Goal: Task Accomplishment & Management: Manage account settings

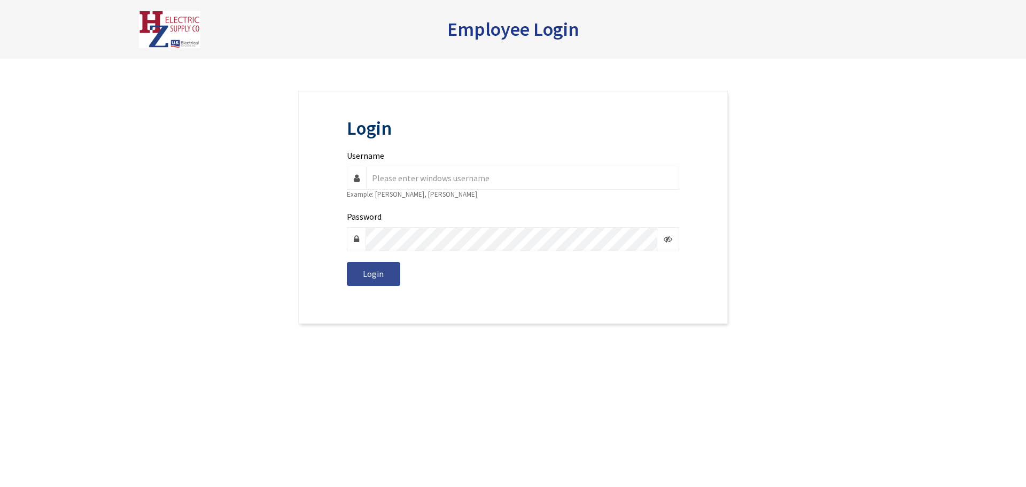
type input "k.carpenter"
click at [377, 284] on button "Login" at bounding box center [373, 274] width 53 height 24
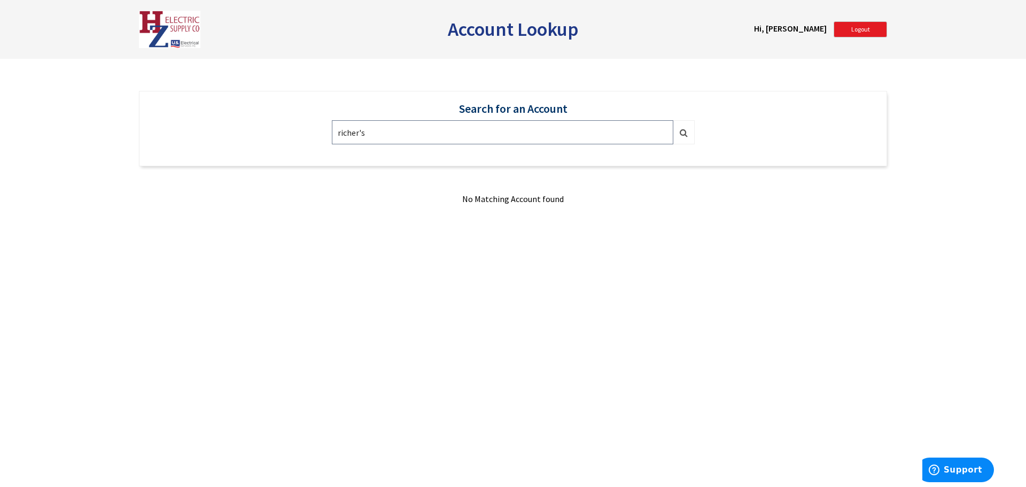
click at [454, 136] on input "richer's" at bounding box center [503, 132] width 342 height 24
type input "richers"
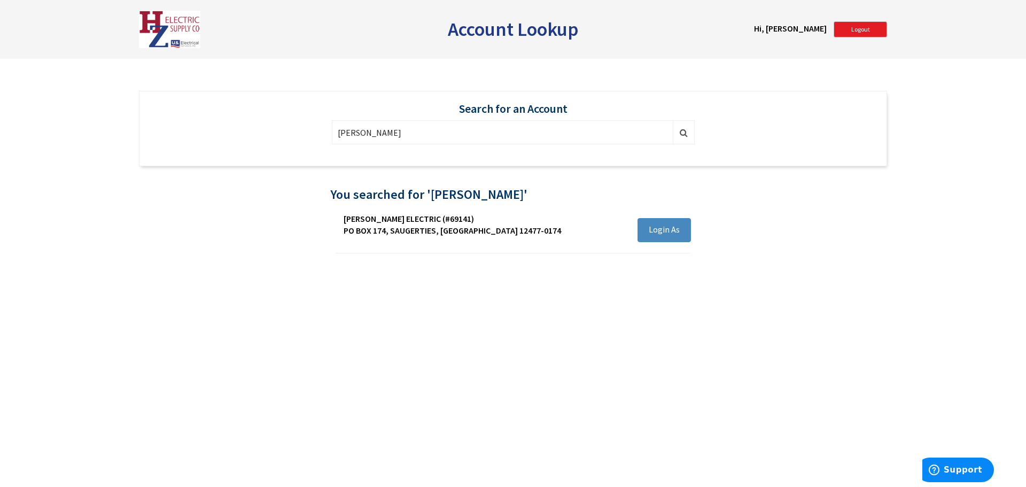
click at [662, 232] on span "Login As" at bounding box center [664, 229] width 31 height 11
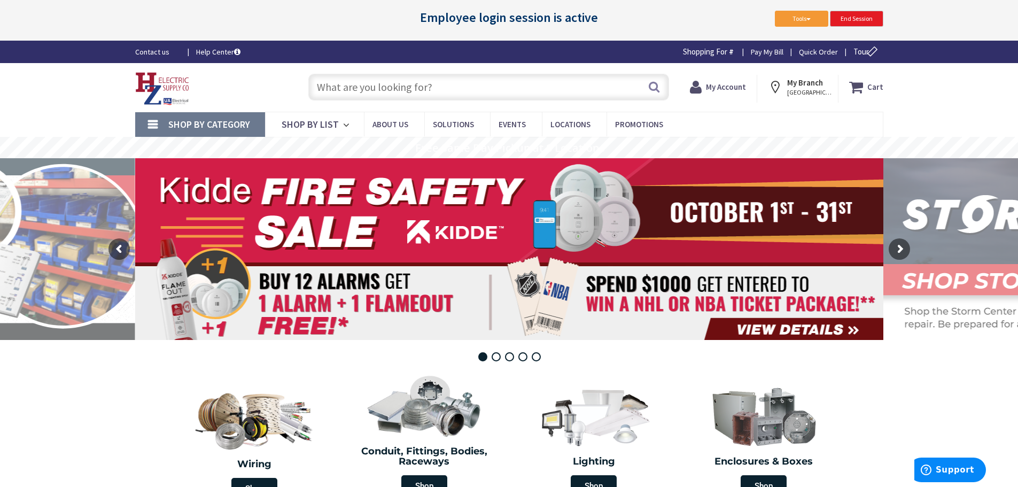
type input "[GEOGRAPHIC_DATA][US_STATE], [GEOGRAPHIC_DATA]"
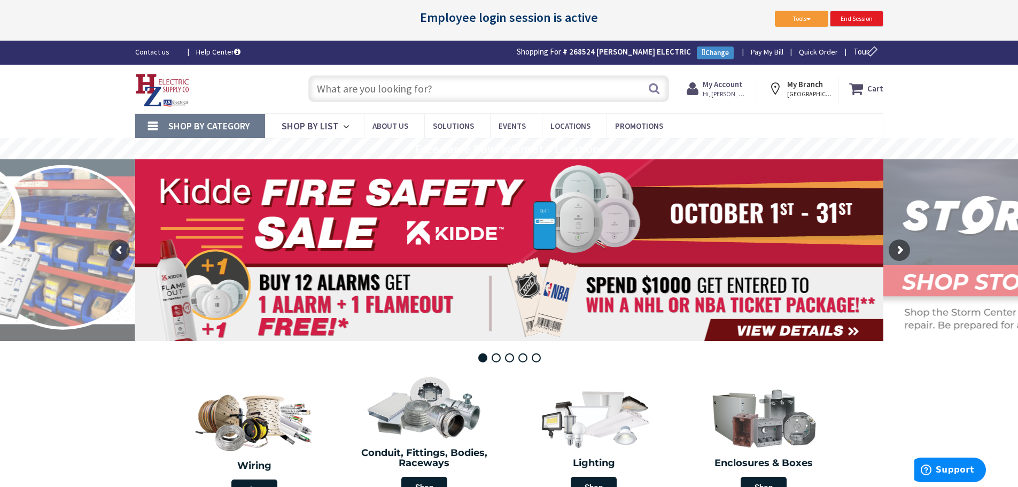
click at [730, 85] on strong "My Account" at bounding box center [723, 84] width 40 height 10
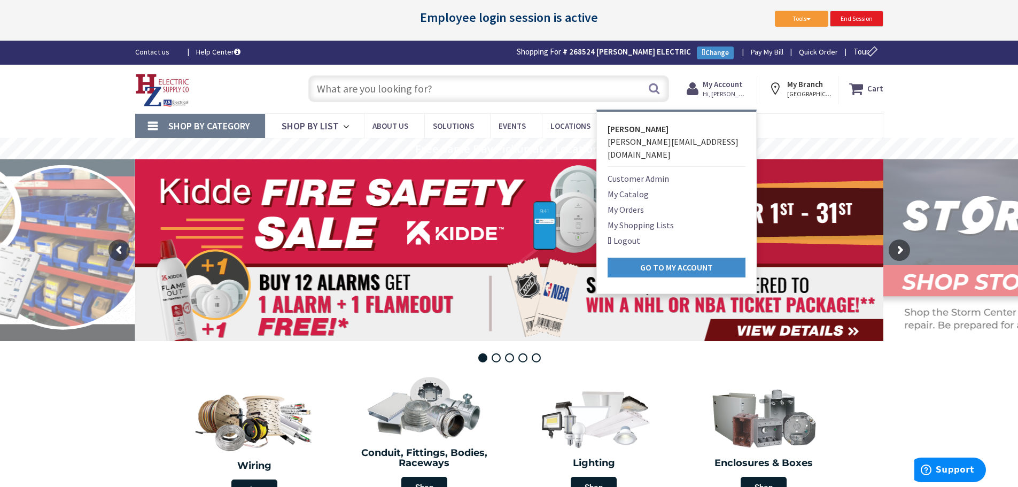
click at [646, 219] on link "My Shopping Lists" at bounding box center [641, 225] width 66 height 13
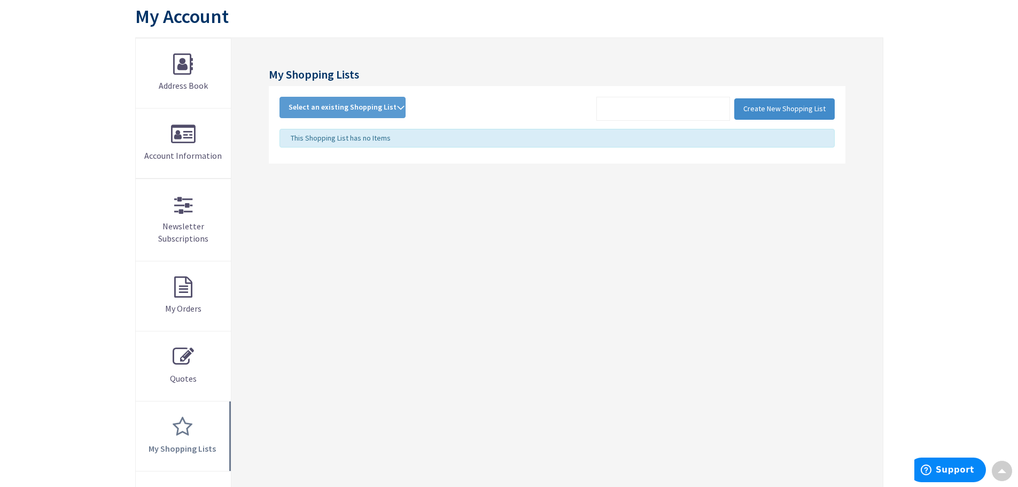
scroll to position [161, 0]
click at [362, 107] on span "Select an existing Shopping List" at bounding box center [343, 106] width 108 height 10
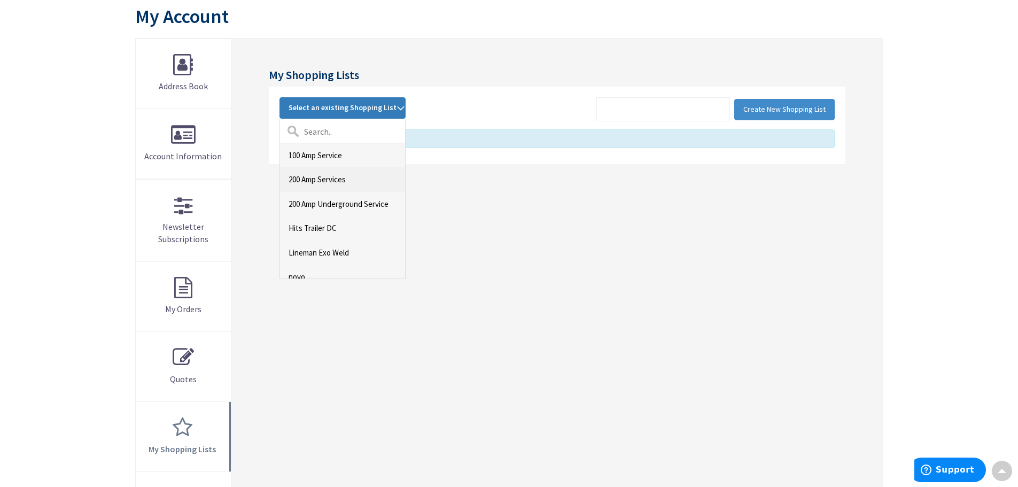
click at [337, 177] on link "200 Amp Services" at bounding box center [342, 179] width 125 height 24
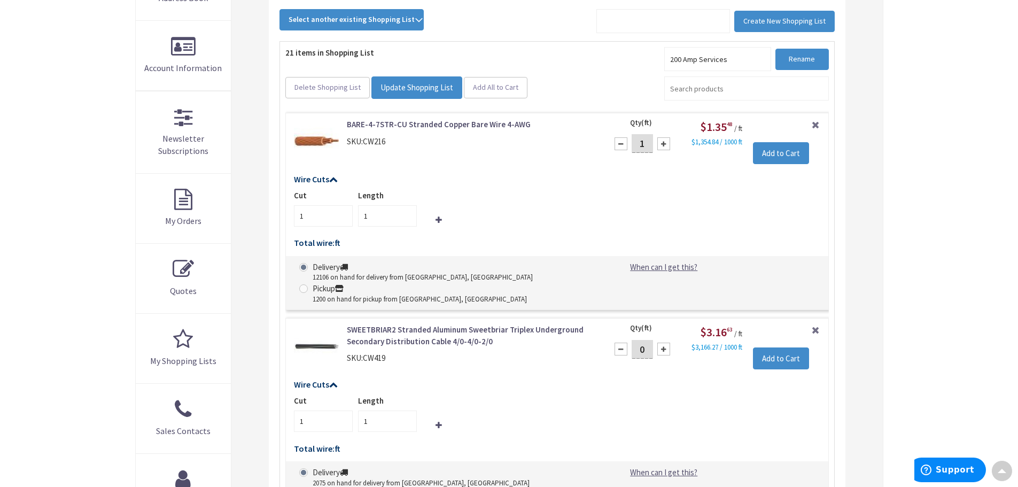
scroll to position [251, 0]
